Goal: Find specific page/section: Find specific page/section

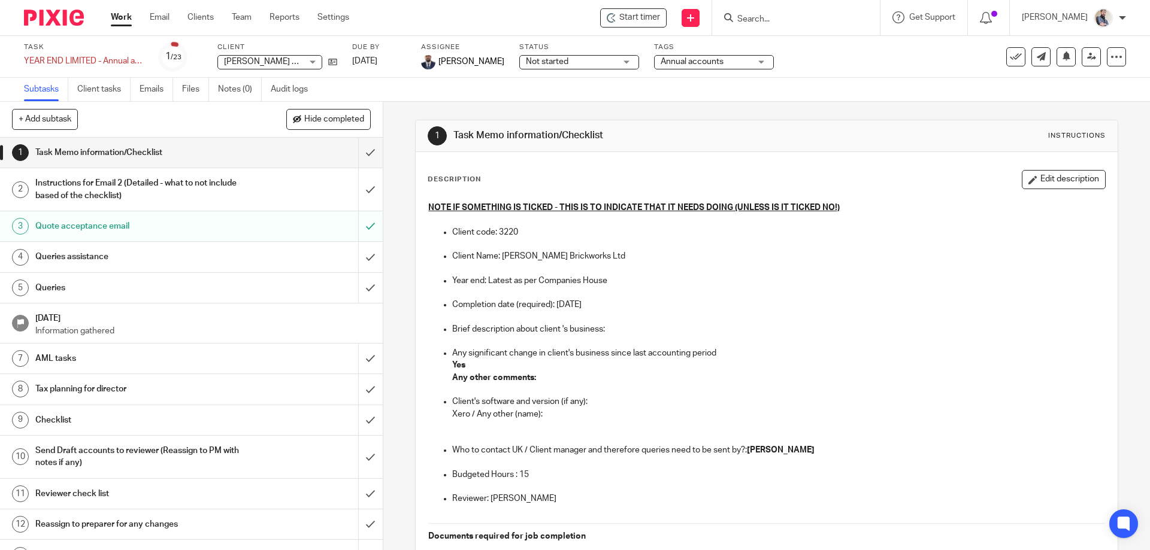
scroll to position [240, 0]
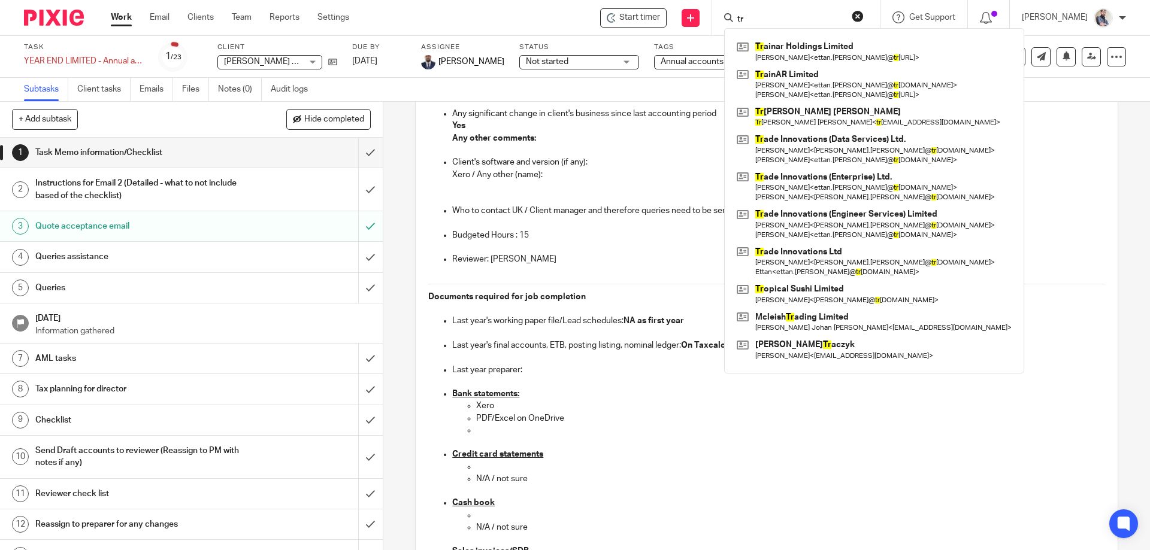
drag, startPoint x: 793, startPoint y: 15, endPoint x: 750, endPoint y: 16, distance: 42.5
click at [750, 16] on div "tr Tr ainar Holdings Limited Ettan Bazil < ettan.bazil@ tr ainar.ai > Tr ainAR …" at bounding box center [796, 17] width 168 height 35
paste input "smith98160@hotmail.co.uk>"
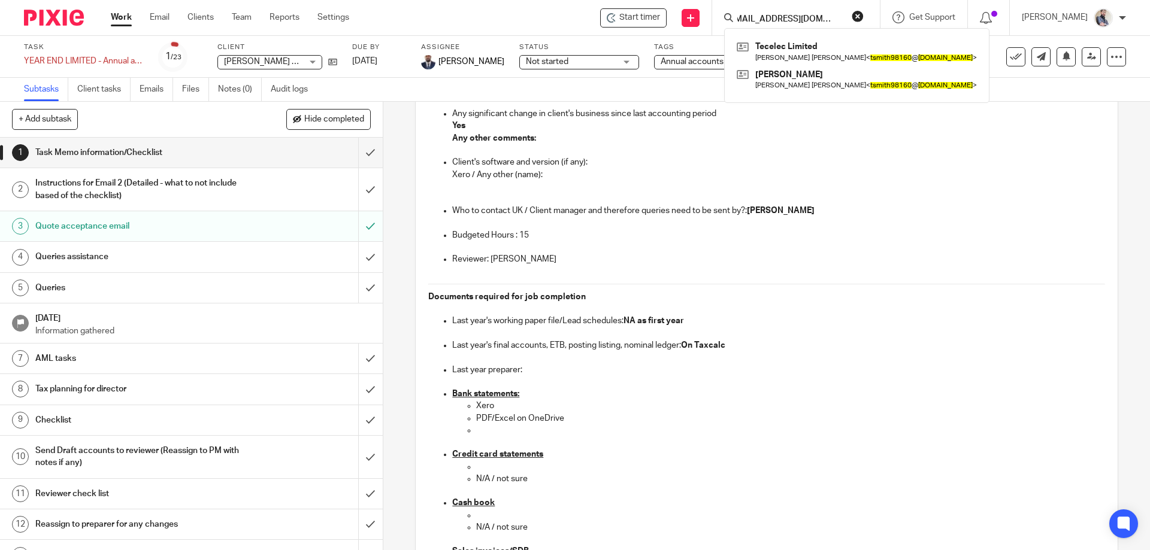
type input "tsmith98160@hotmail.co.uk>"
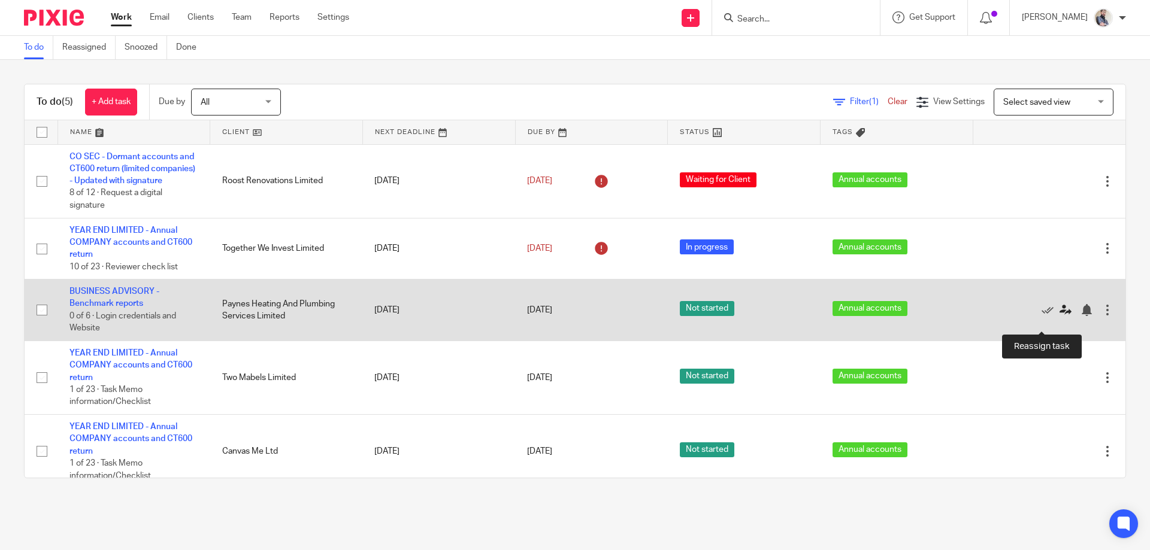
click at [1059, 316] on icon at bounding box center [1065, 310] width 12 height 12
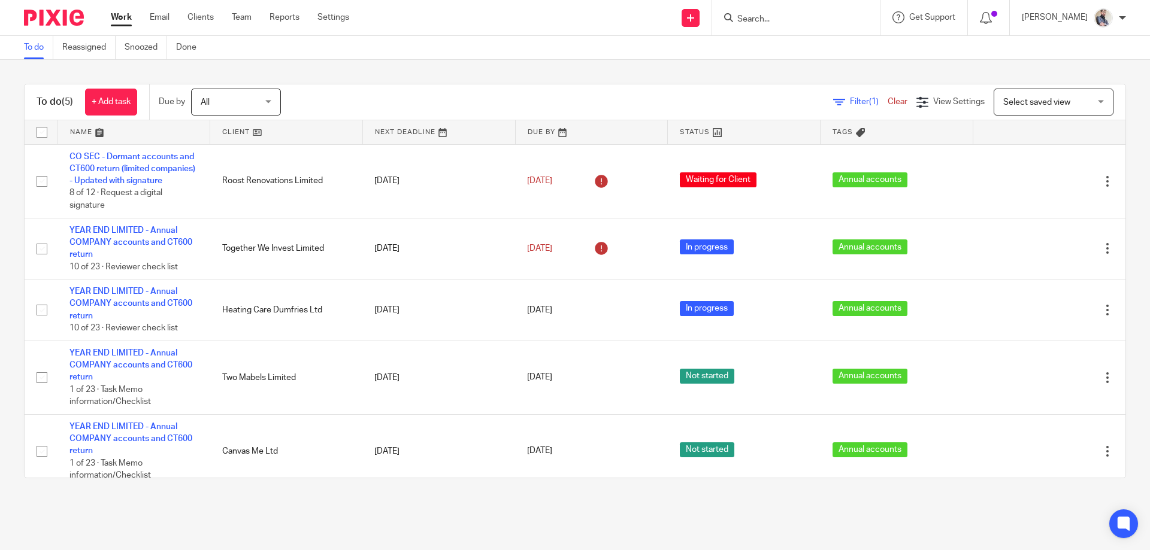
click at [837, 11] on form at bounding box center [800, 17] width 128 height 15
click at [798, 27] on div at bounding box center [796, 17] width 168 height 35
click at [797, 20] on input "Search" at bounding box center [790, 19] width 108 height 11
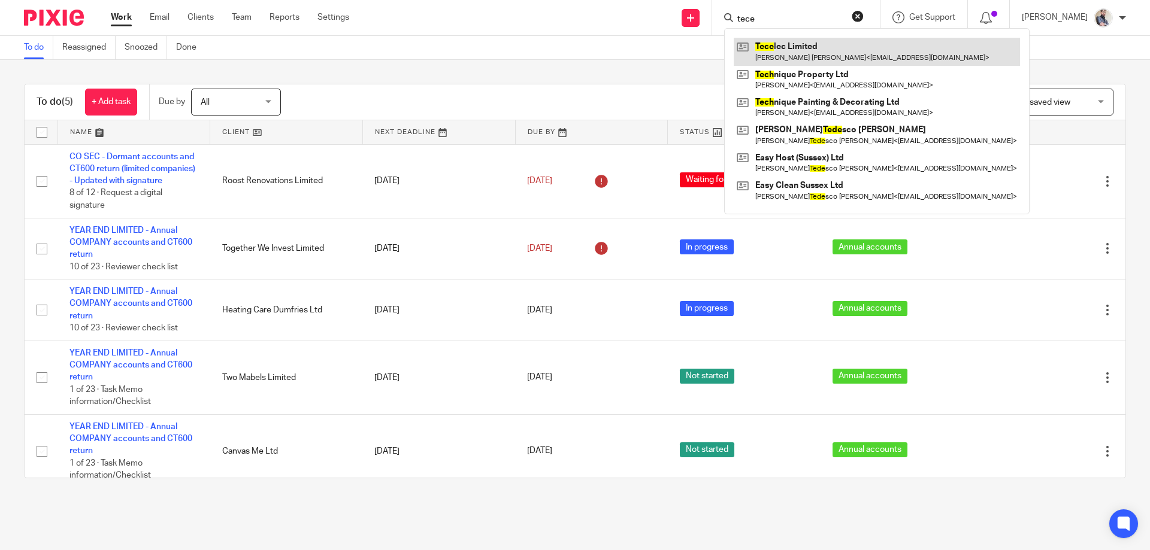
type input "tece"
click at [803, 50] on link at bounding box center [877, 52] width 286 height 28
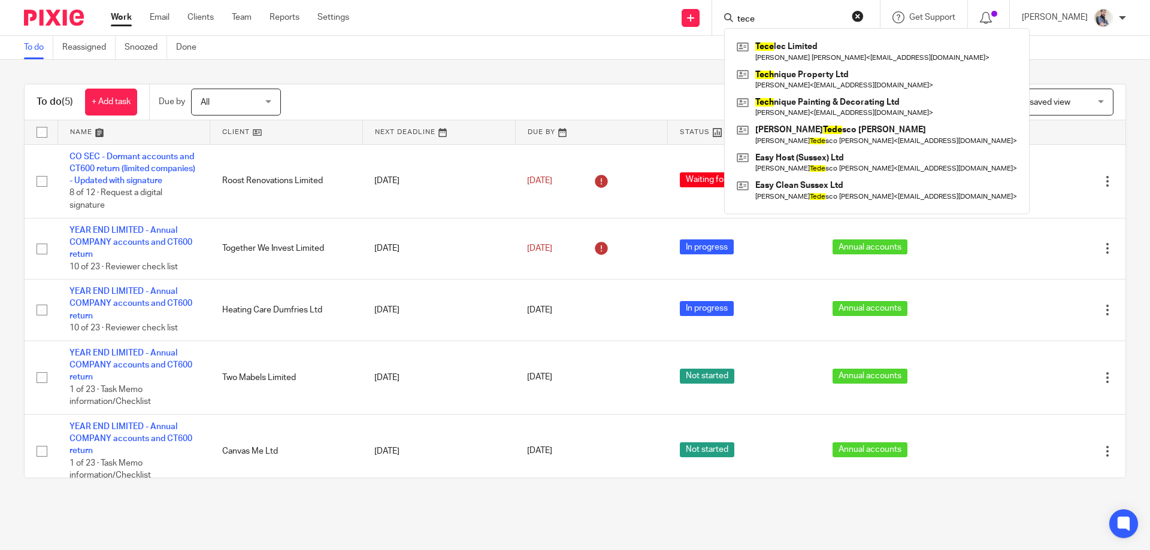
drag, startPoint x: 796, startPoint y: 15, endPoint x: 740, endPoint y: 14, distance: 56.3
click at [740, 14] on div "Send new email Create task Add client Request signature tece Tece lec Limited T…" at bounding box center [758, 17] width 783 height 35
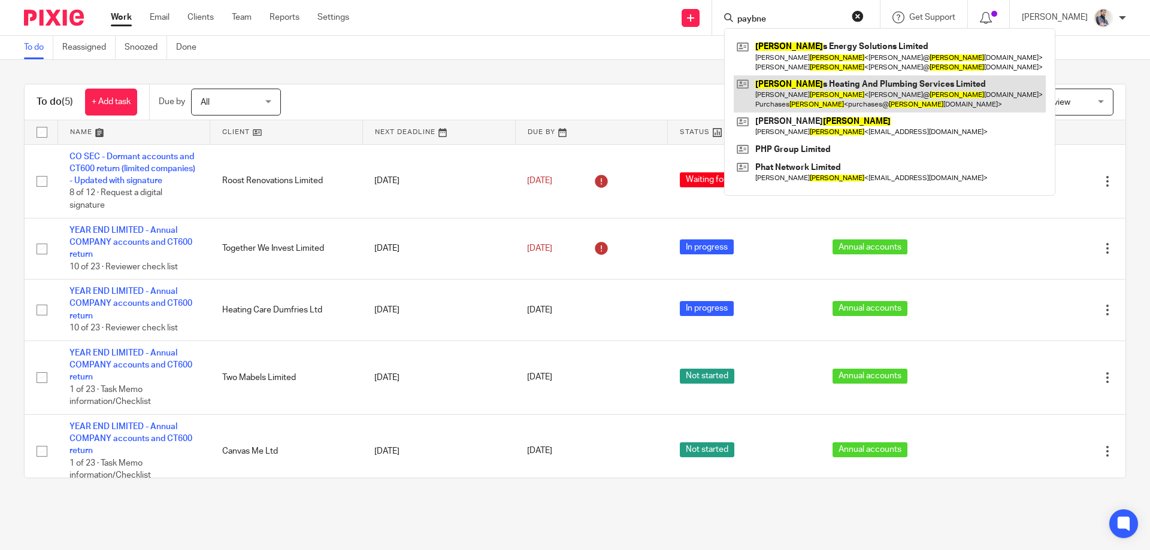
type input "paybne"
click at [880, 96] on link at bounding box center [890, 93] width 312 height 37
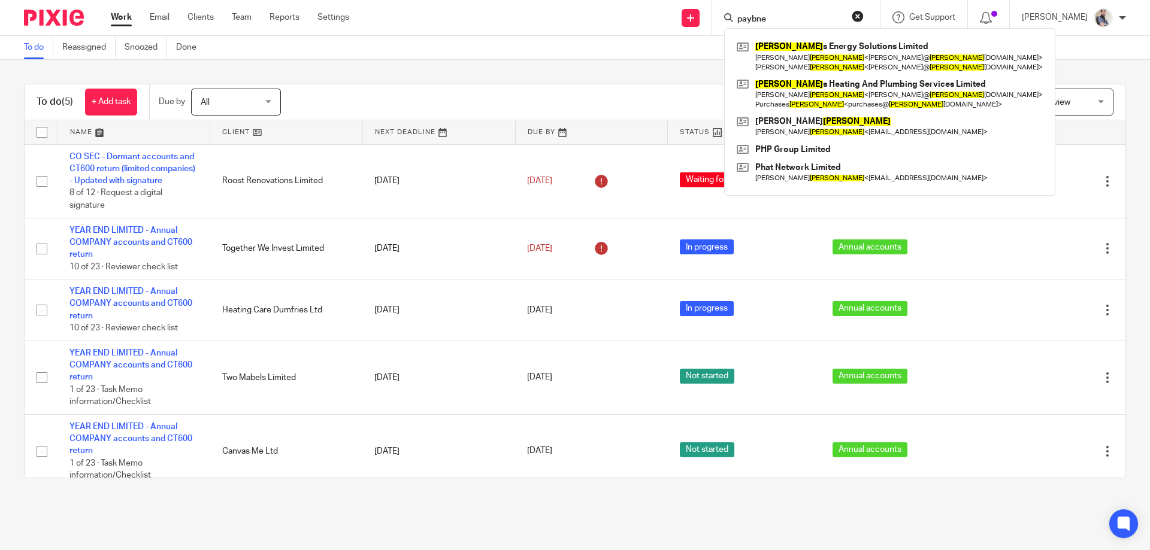
click at [121, 17] on link "Work" at bounding box center [121, 17] width 21 height 12
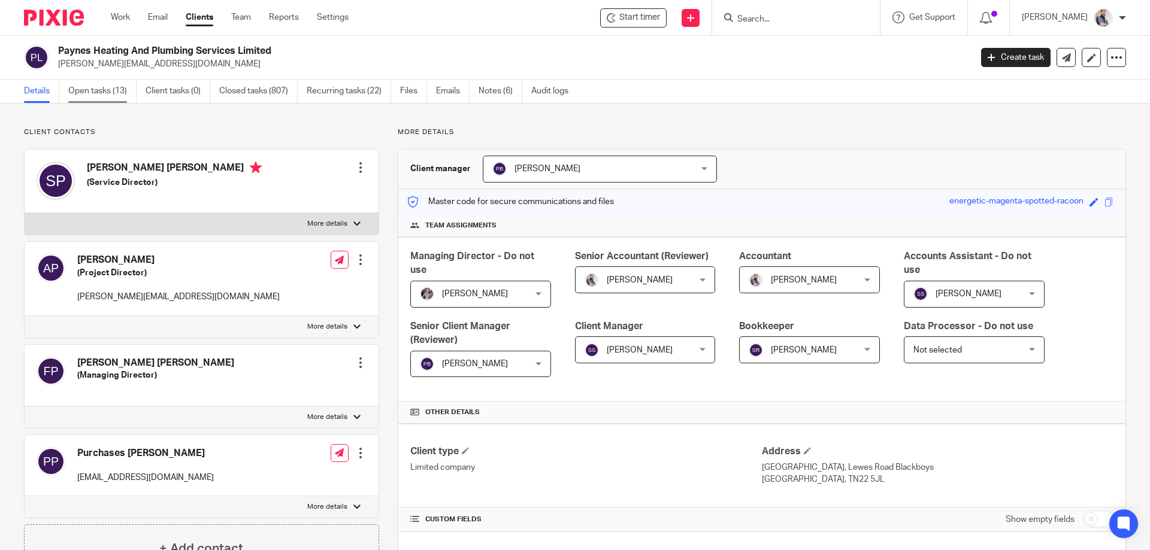
click at [83, 93] on link "Open tasks (13)" at bounding box center [102, 91] width 68 height 23
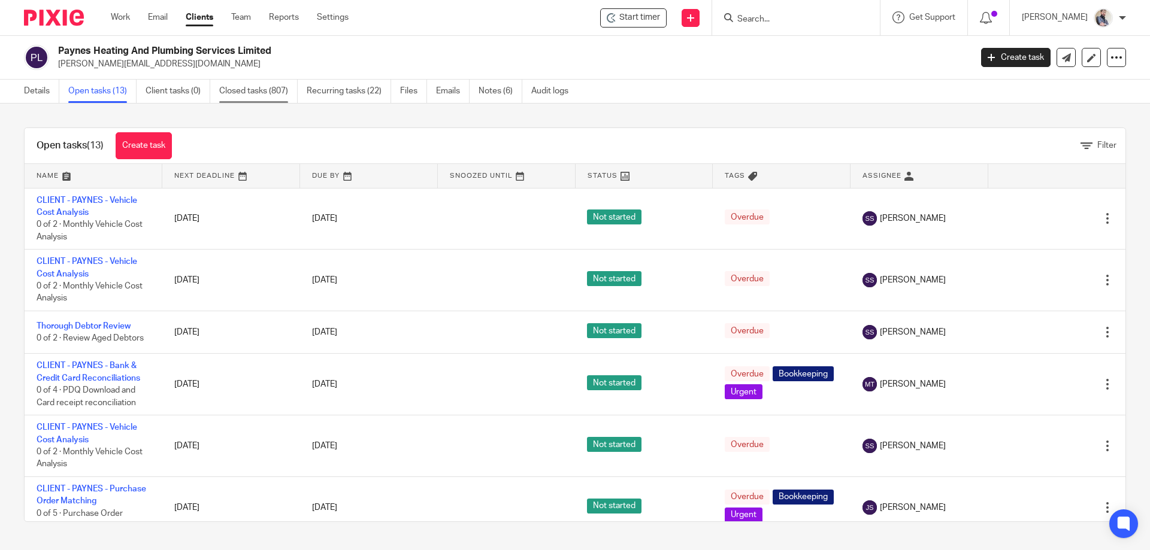
click at [267, 80] on link "Closed tasks (807)" at bounding box center [258, 91] width 78 height 23
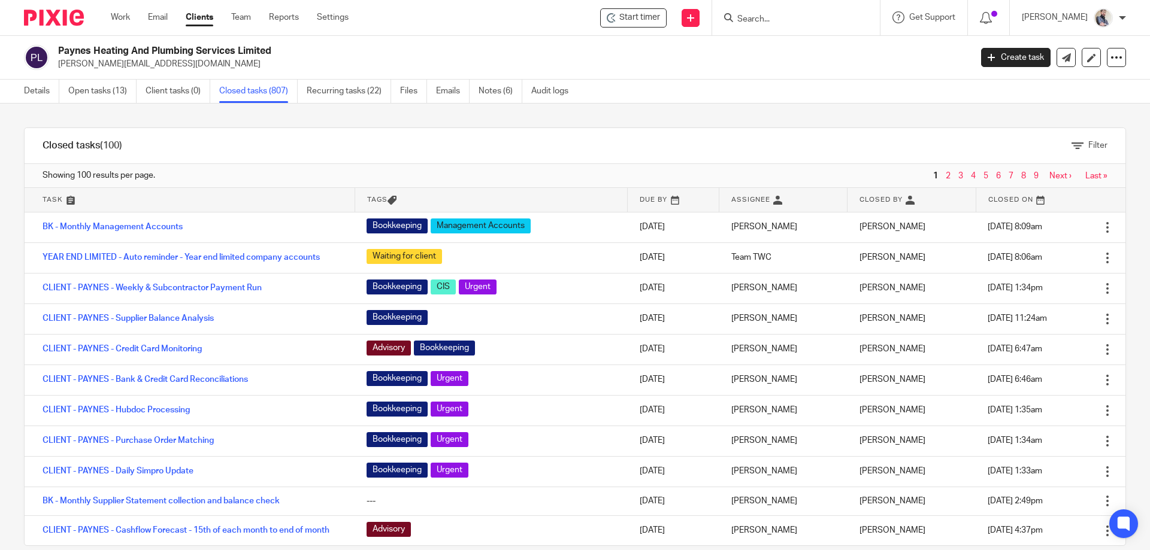
click at [900, 141] on div "Filter" at bounding box center [632, 145] width 985 height 35
click at [925, 115] on div "Filter tasks Only show tasks matching all of these conditions 1 Task name Is Is…" at bounding box center [575, 327] width 1150 height 447
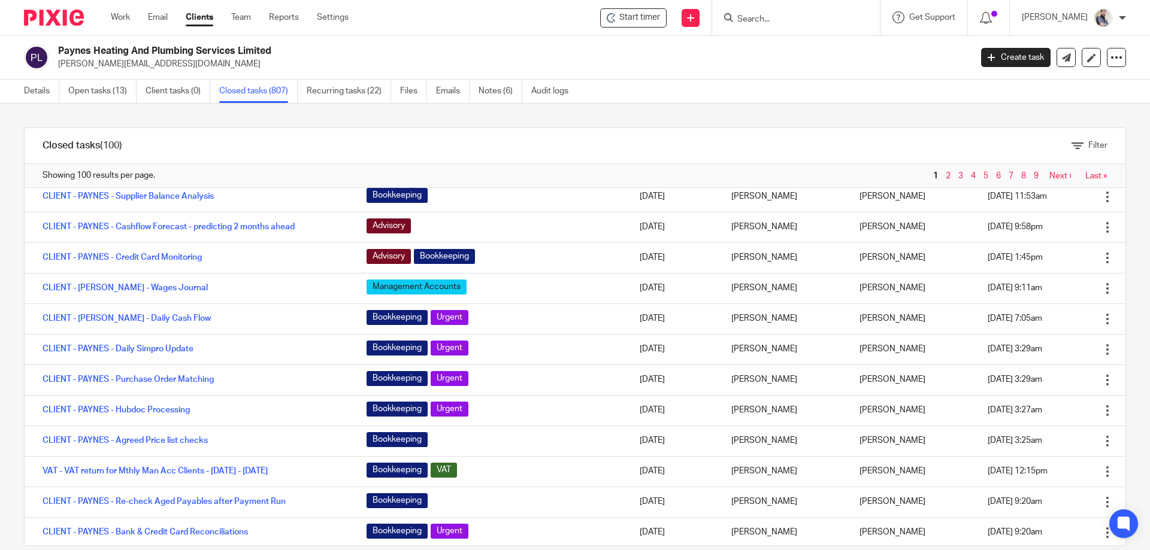
scroll to position [237, 0]
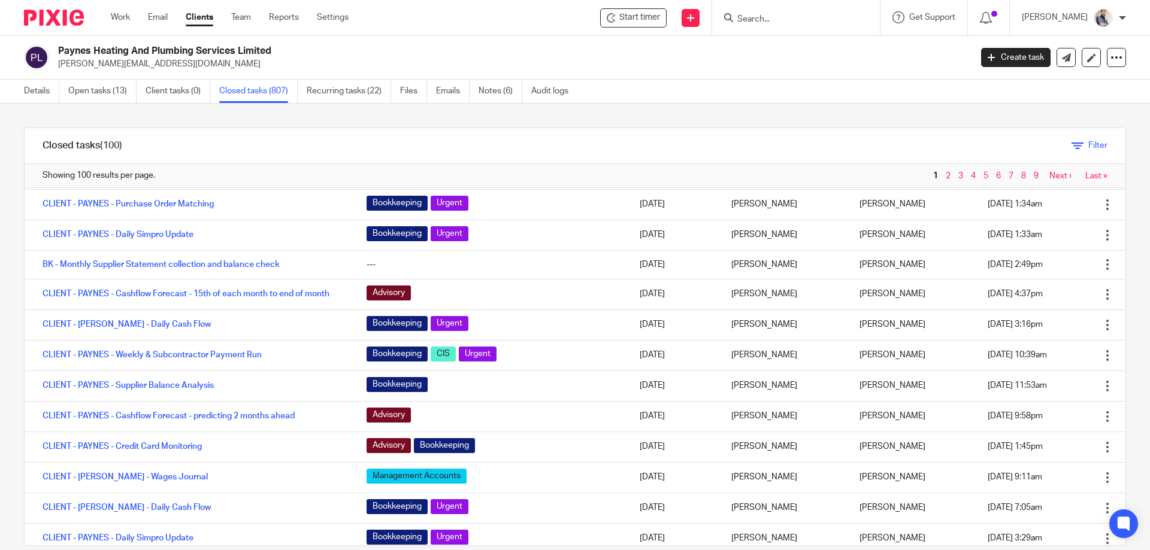
click at [1071, 147] on icon at bounding box center [1077, 146] width 12 height 12
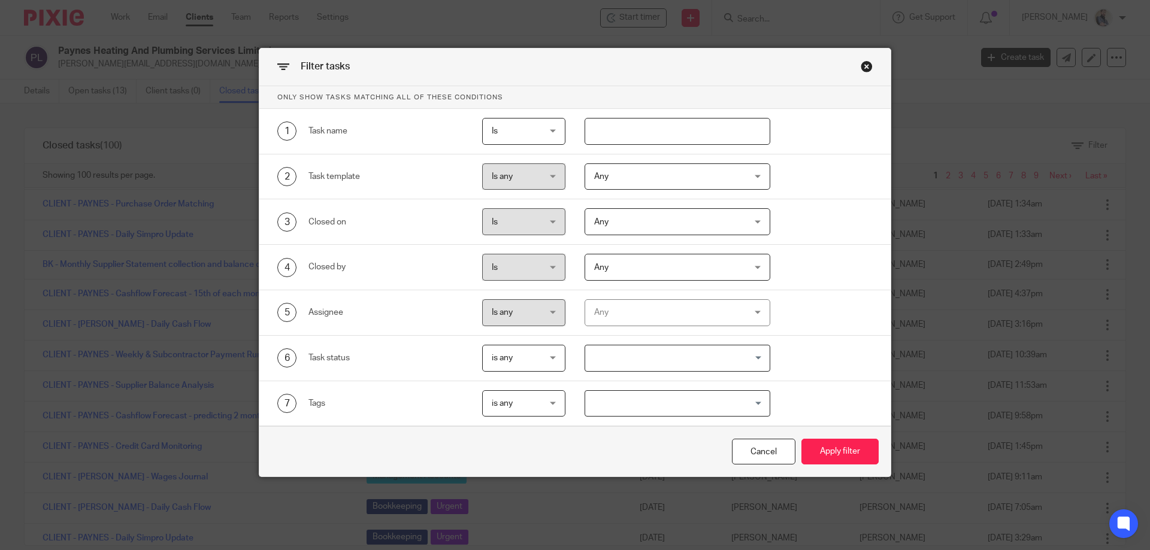
click at [666, 138] on input "text" at bounding box center [677, 131] width 186 height 27
type input "bench"
click at [549, 130] on div "Is Is" at bounding box center [524, 131] width 84 height 27
click at [643, 183] on span "Any" at bounding box center [664, 176] width 141 height 25
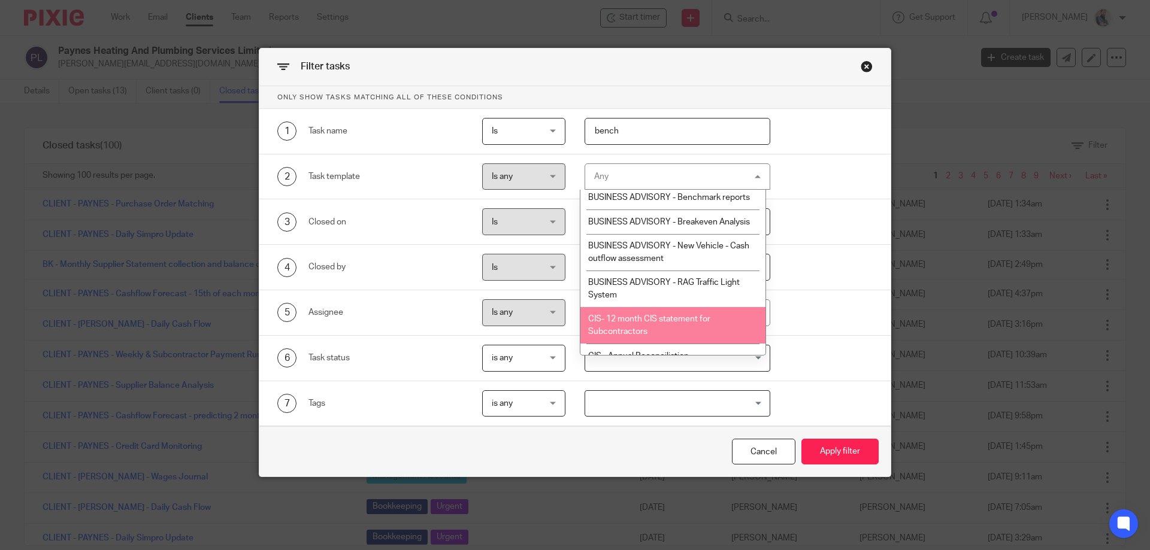
scroll to position [1597, 0]
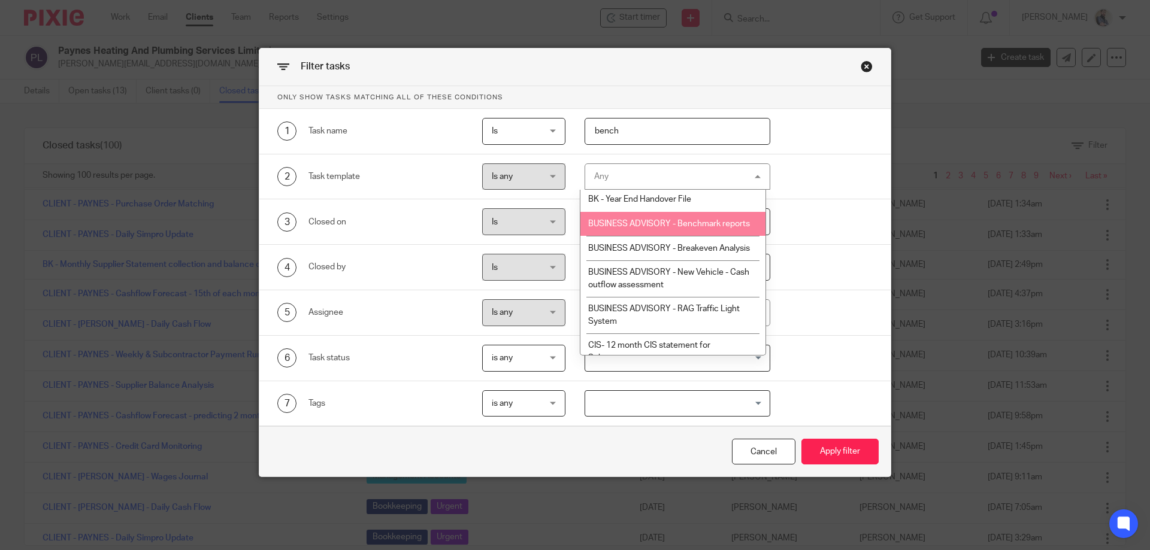
click at [699, 222] on li "BUSINESS ADVISORY - Benchmark reports" at bounding box center [672, 224] width 185 height 25
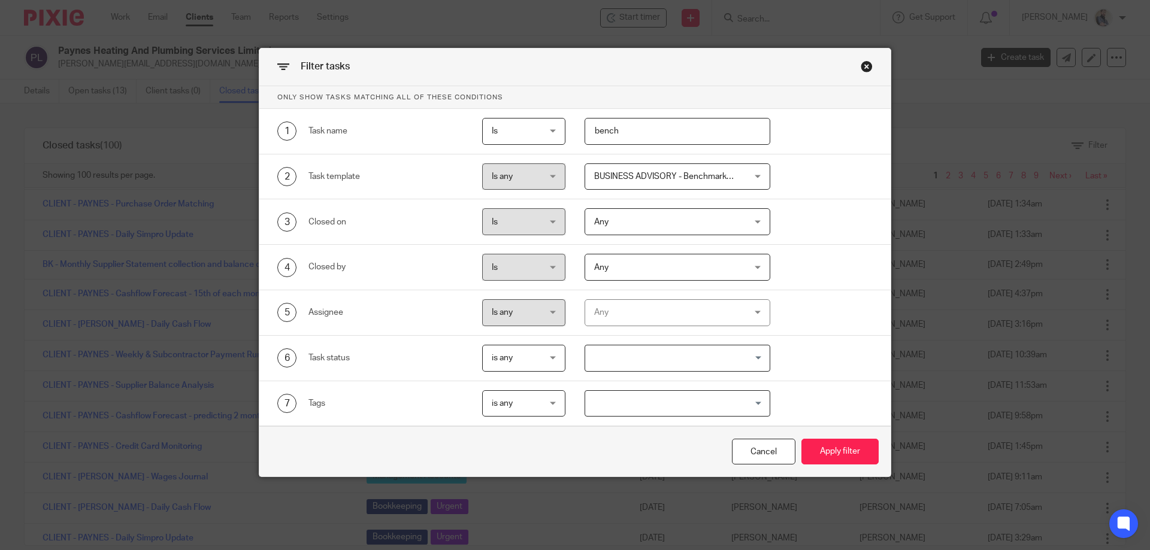
drag, startPoint x: 637, startPoint y: 129, endPoint x: 546, endPoint y: 127, distance: 91.6
click at [546, 127] on div "1 Task name Is Is Is Is not is bench" at bounding box center [566, 131] width 614 height 27
click at [829, 450] on button "Apply filter" at bounding box center [839, 452] width 77 height 26
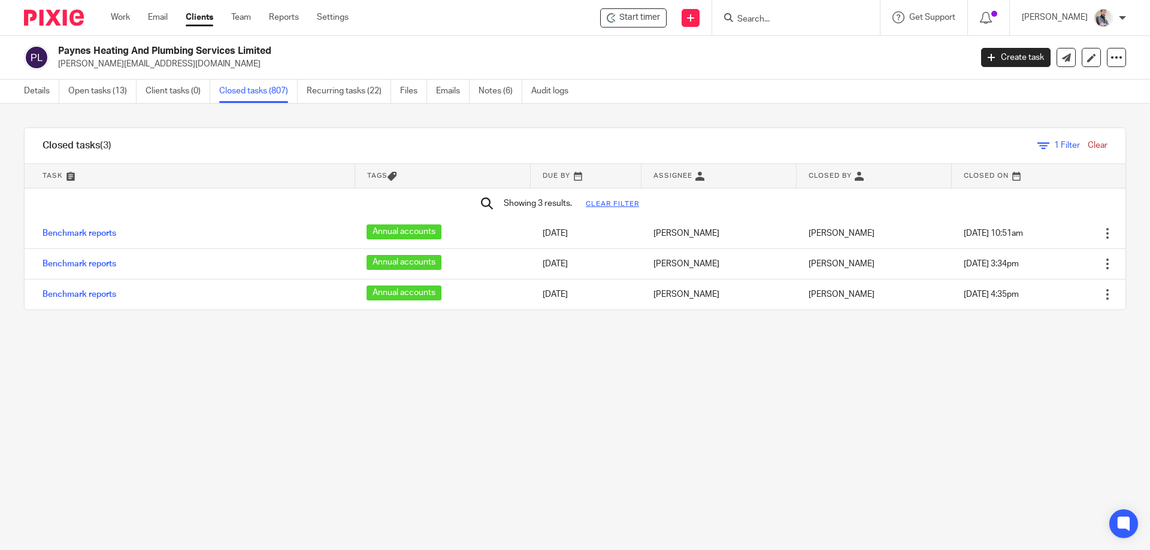
click at [1087, 147] on link "Clear" at bounding box center [1097, 145] width 20 height 8
